Goal: Information Seeking & Learning: Learn about a topic

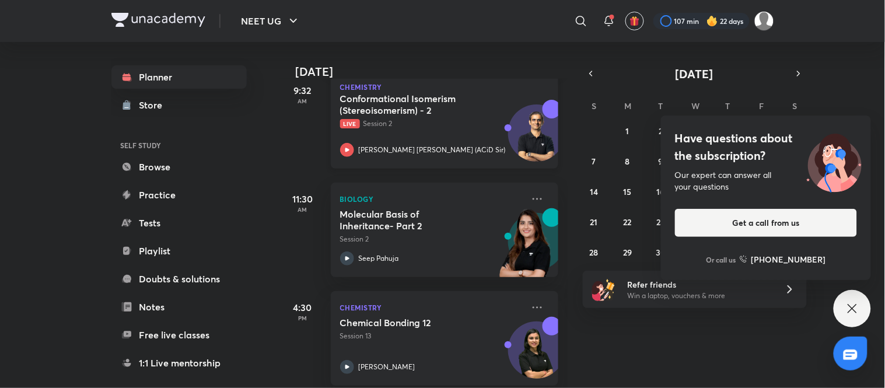
scroll to position [181, 0]
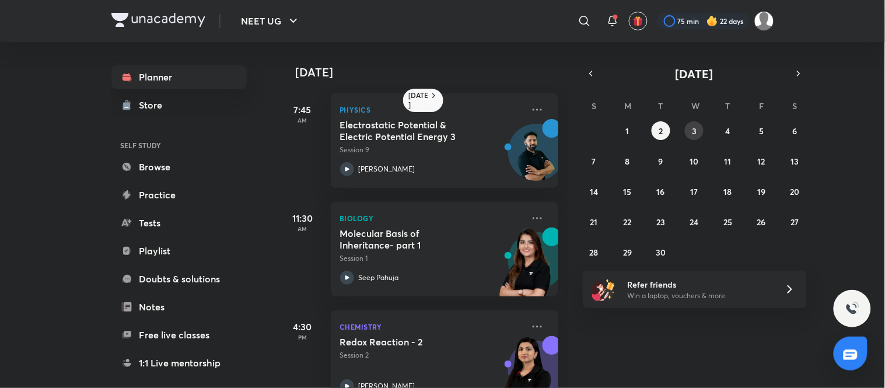
click at [441, 124] on button "3" at bounding box center [694, 130] width 19 height 19
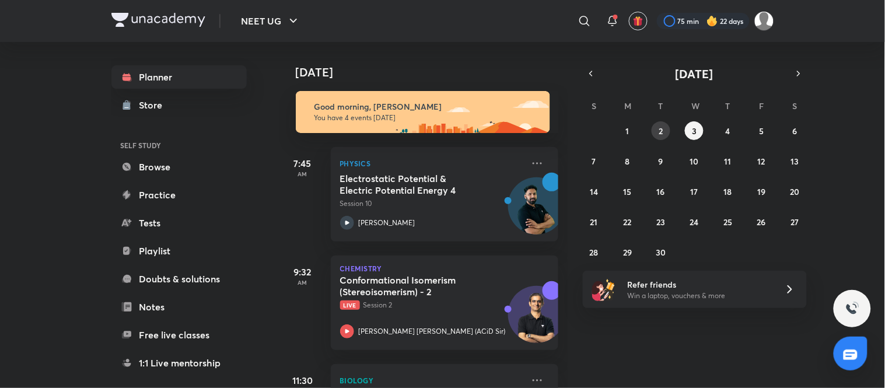
click at [441, 127] on abbr "2" at bounding box center [661, 130] width 4 height 11
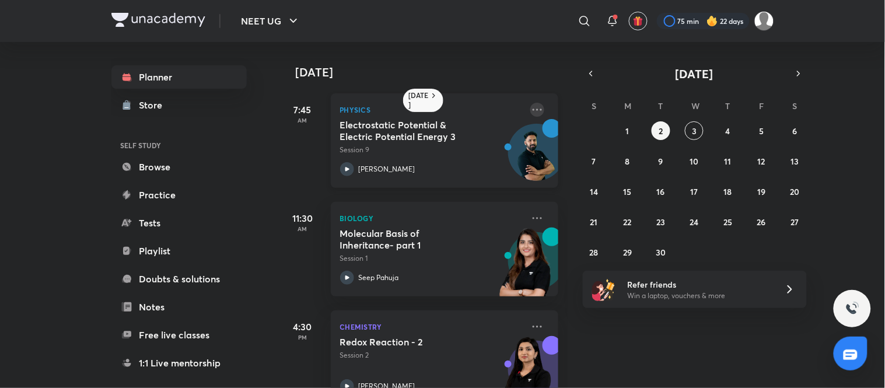
click at [441, 105] on icon at bounding box center [537, 110] width 14 height 14
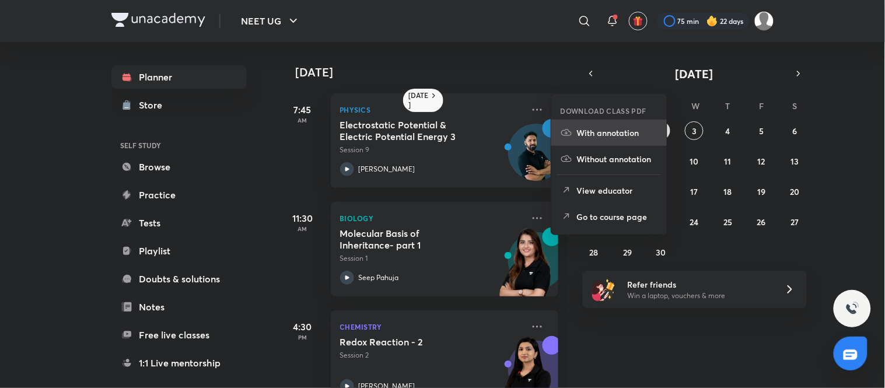
click at [441, 129] on p "With annotation" at bounding box center [617, 133] width 81 height 12
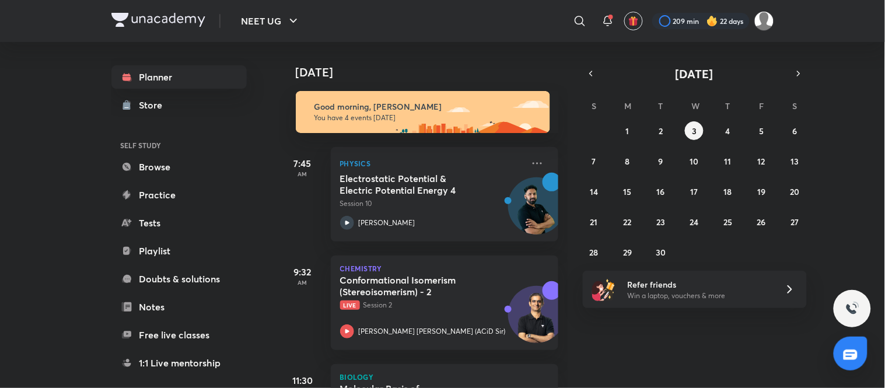
scroll to position [197, 0]
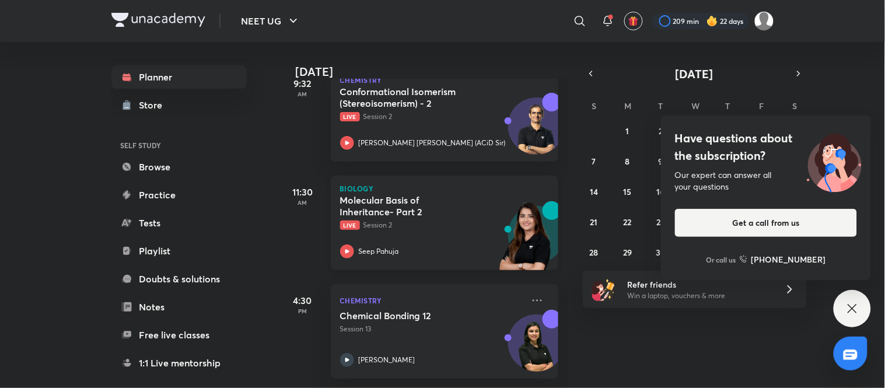
click at [456, 223] on div "Molecular Basis of Inheritance- Part 2 Live Session 2 Seep Pahuja" at bounding box center [431, 226] width 183 height 64
